Goal: Task Accomplishment & Management: Manage account settings

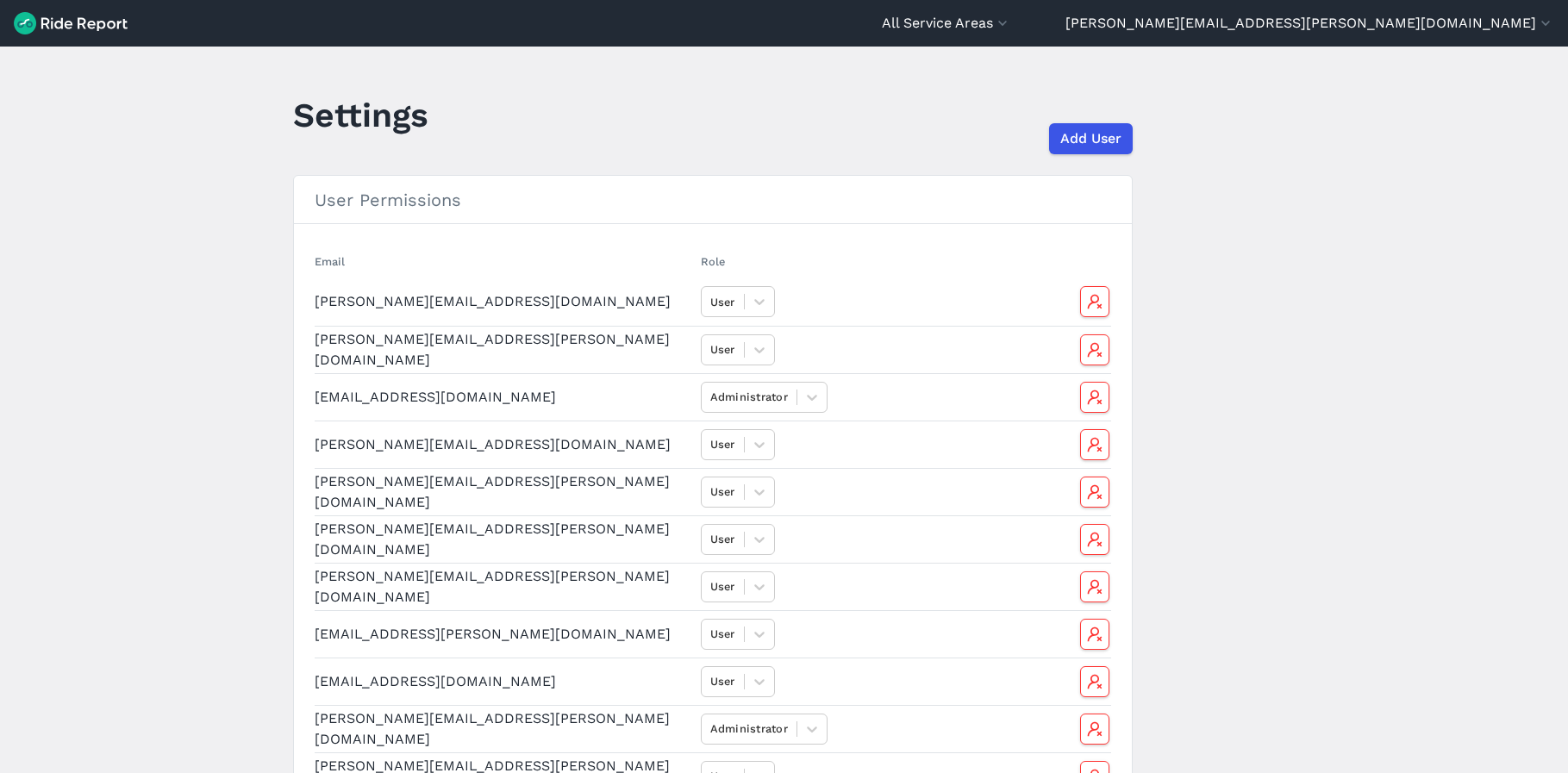
click at [1074, 176] on h3 "User Permissions" at bounding box center [713, 200] width 838 height 48
click at [1155, 146] on div "Add User" at bounding box center [804, 138] width 711 height 31
click at [1115, 146] on span "Add User" at bounding box center [1090, 139] width 61 height 20
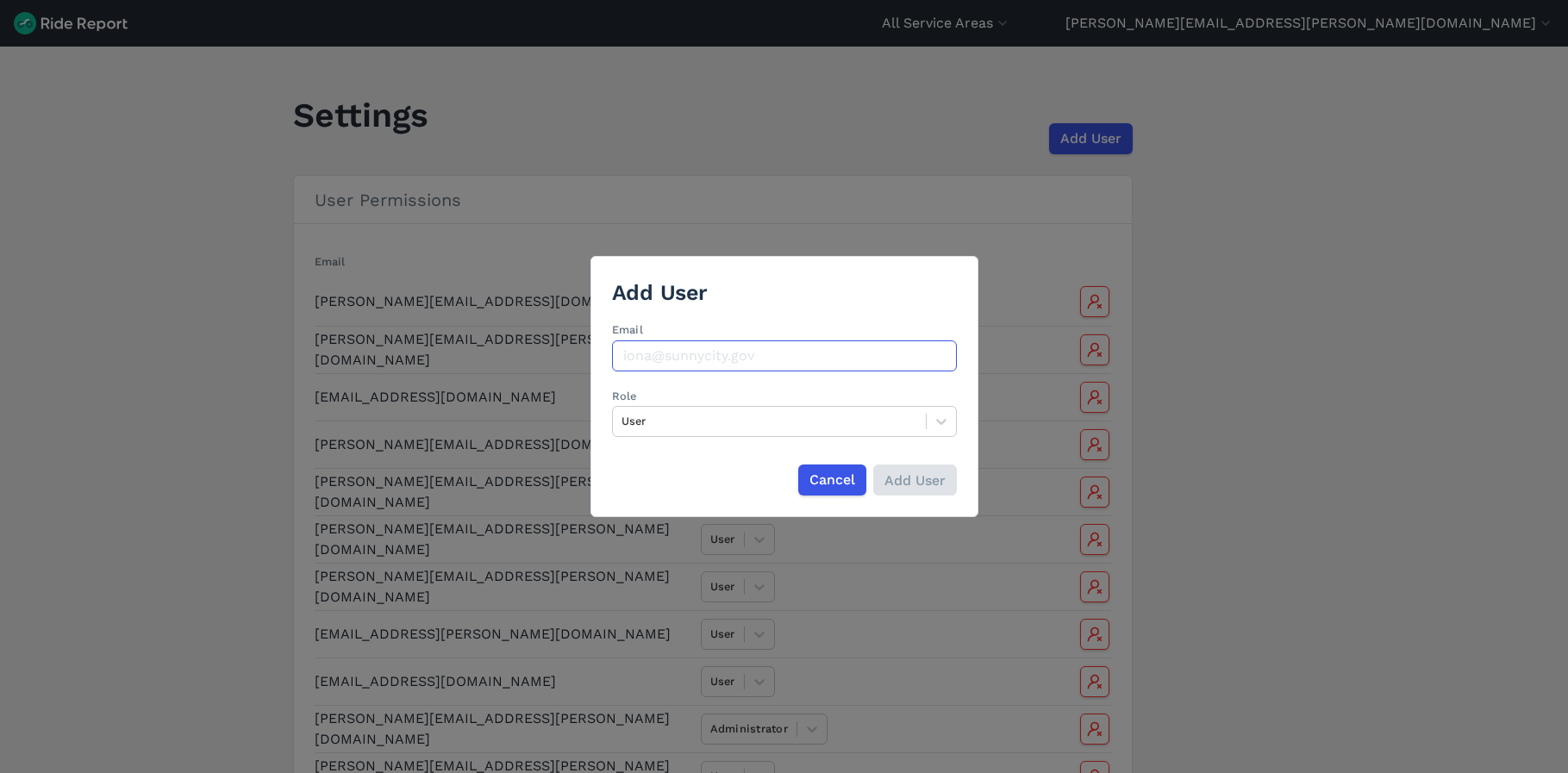
click at [764, 363] on input "Email" at bounding box center [784, 355] width 345 height 31
paste input "[PERSON_NAME][EMAIL_ADDRESS][DOMAIN_NAME]"
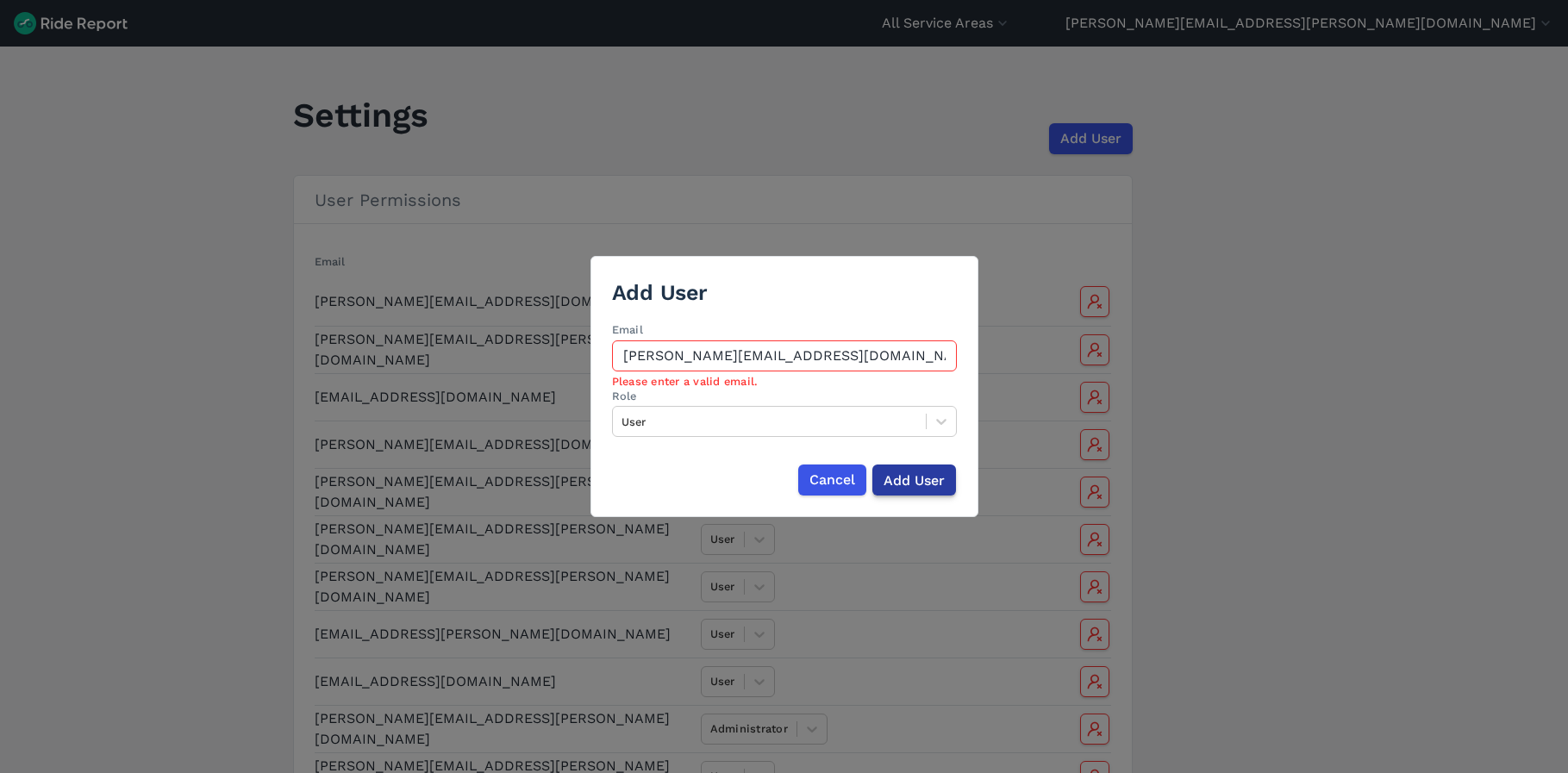
type input "[PERSON_NAME][EMAIL_ADDRESS][DOMAIN_NAME]"
click at [933, 485] on input "Add User" at bounding box center [914, 479] width 83 height 31
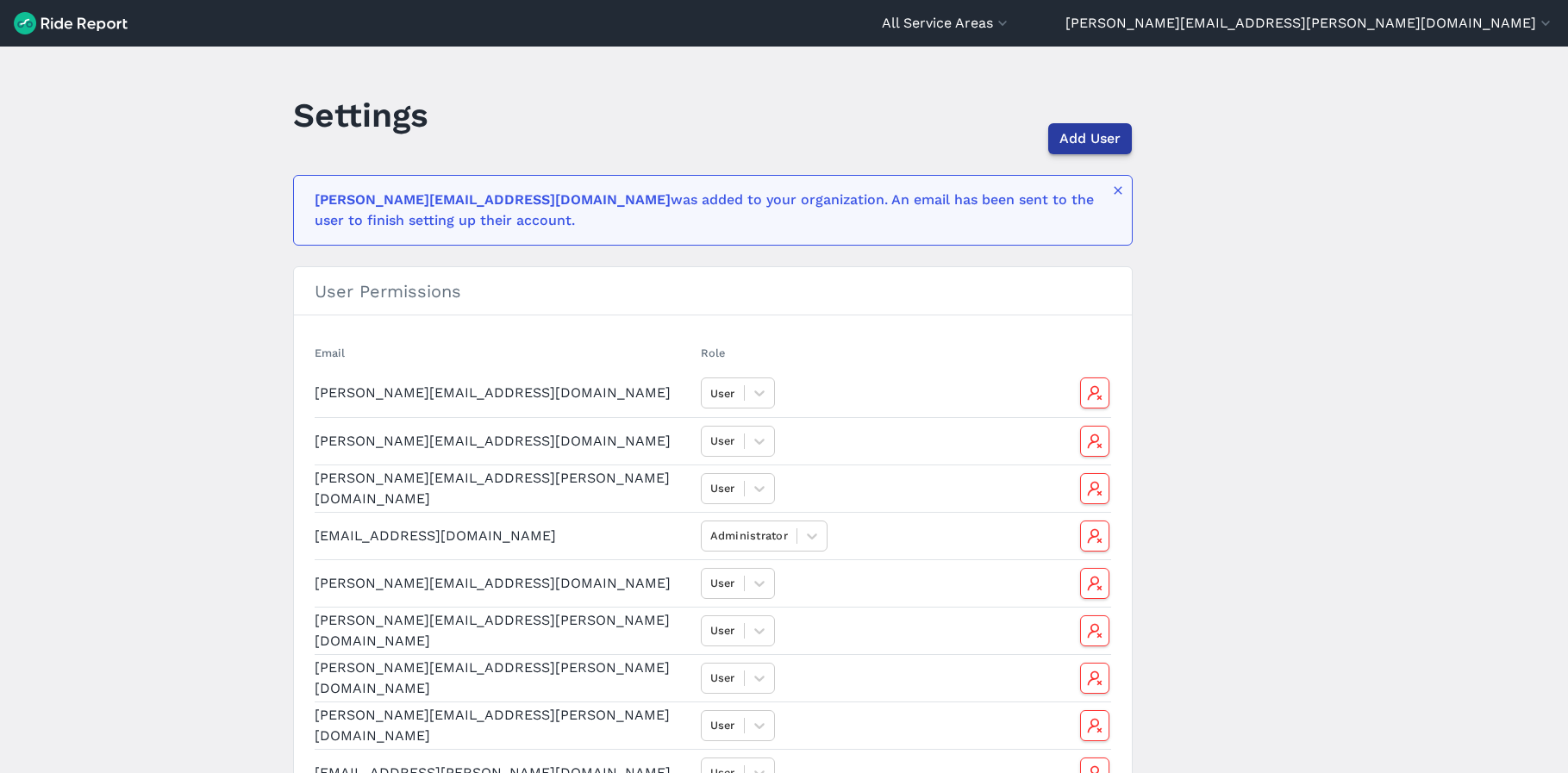
click at [1099, 137] on span "Add User" at bounding box center [1090, 139] width 61 height 20
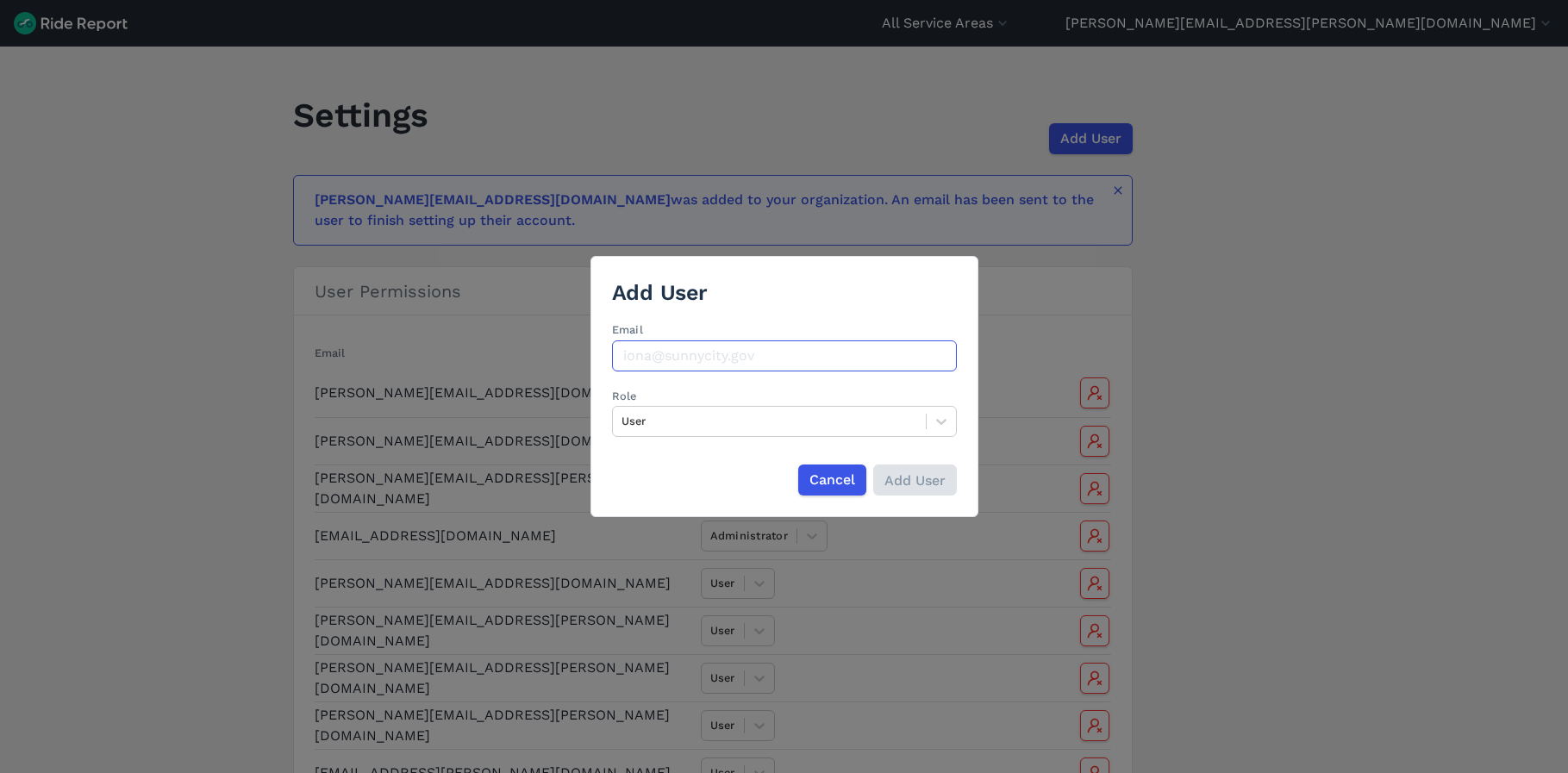
click at [772, 348] on input "Email" at bounding box center [784, 355] width 345 height 31
paste input "[PERSON_NAME][EMAIL_ADDRESS][PERSON_NAME][DOMAIN_NAME]"
type input "[PERSON_NAME][EMAIL_ADDRESS][PERSON_NAME][DOMAIN_NAME]"
click at [933, 487] on input "Add User" at bounding box center [914, 479] width 83 height 31
